Goal: Information Seeking & Learning: Learn about a topic

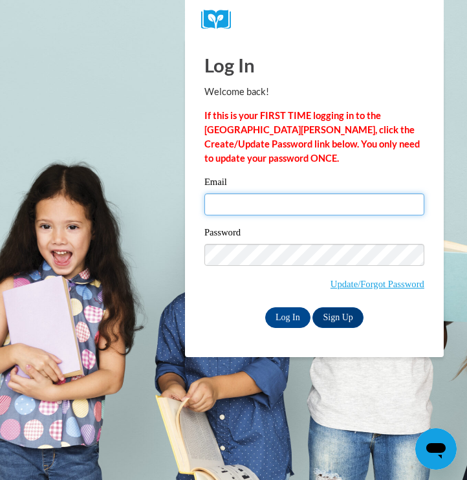
type input "[EMAIL_ADDRESS][DOMAIN_NAME]"
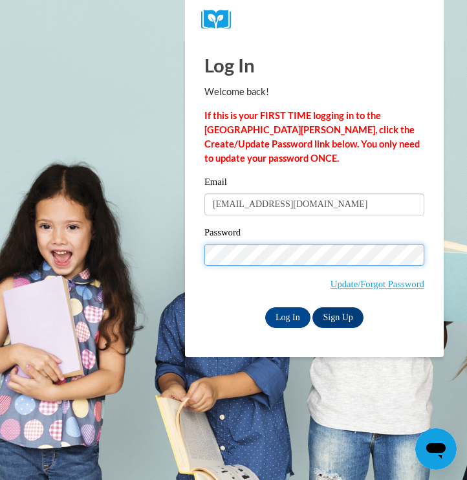
click at [287, 316] on input "Log In" at bounding box center [287, 317] width 45 height 21
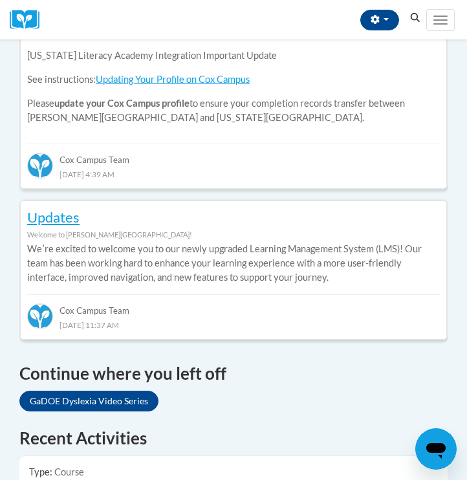
scroll to position [713, 0]
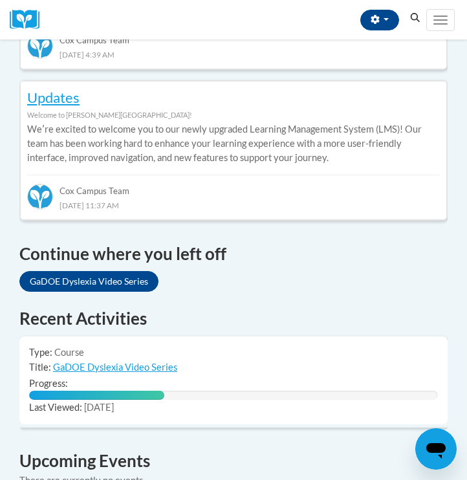
click at [119, 271] on link "GaDOE Dyslexia Video Series" at bounding box center [88, 281] width 139 height 21
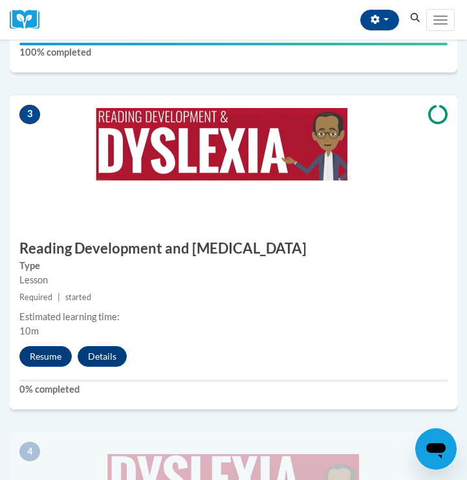
scroll to position [962, 0]
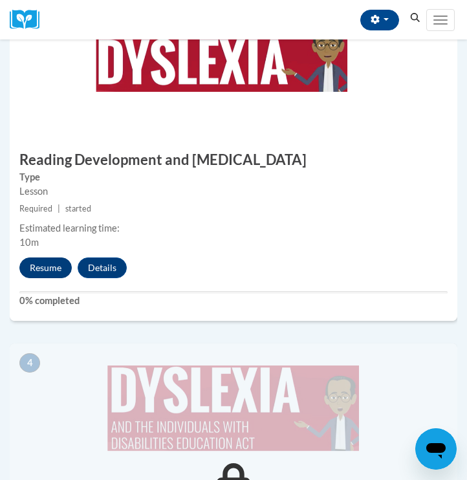
click at [54, 265] on button "Resume" at bounding box center [45, 268] width 52 height 21
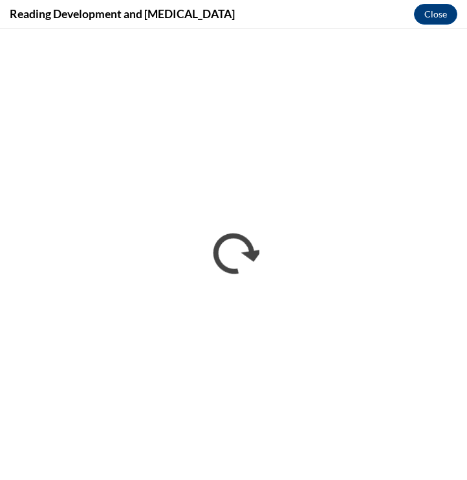
scroll to position [0, 0]
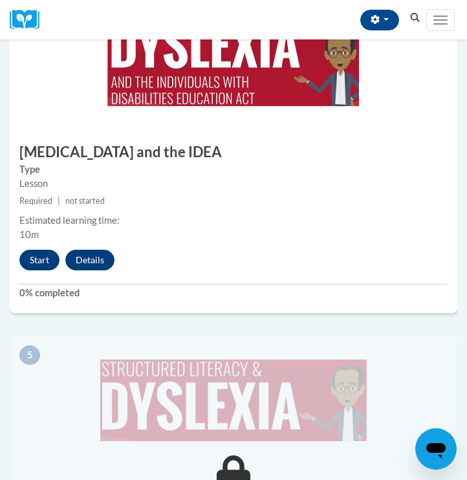
scroll to position [1274, 0]
